Goal: Task Accomplishment & Management: Manage account settings

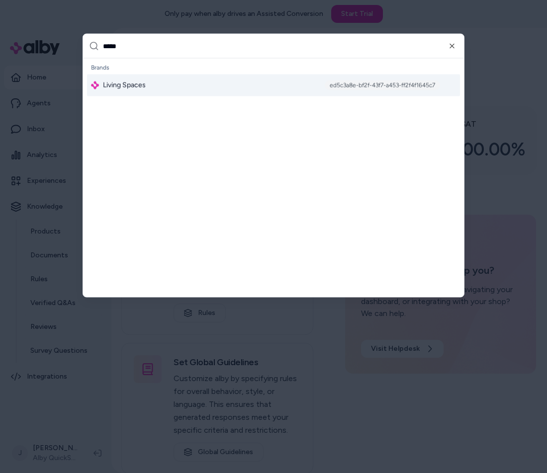
type input "*****"
click at [243, 87] on div "Living Spaces ed5c3a8e-bf2f-43f7-a453-ff2f4f1645c7" at bounding box center [273, 86] width 373 height 22
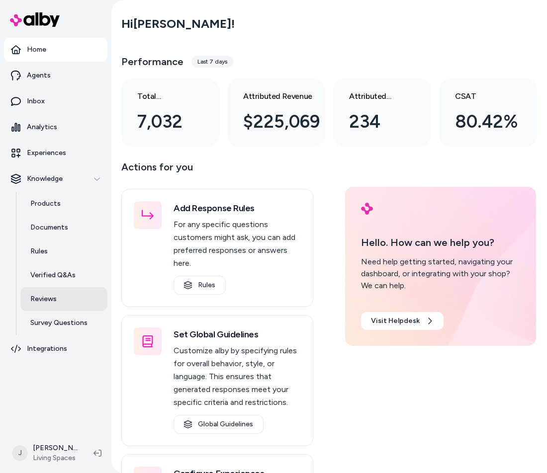
click at [58, 298] on link "Reviews" at bounding box center [63, 299] width 87 height 24
